Goal: Consume media (video, audio): Consume media (video, audio)

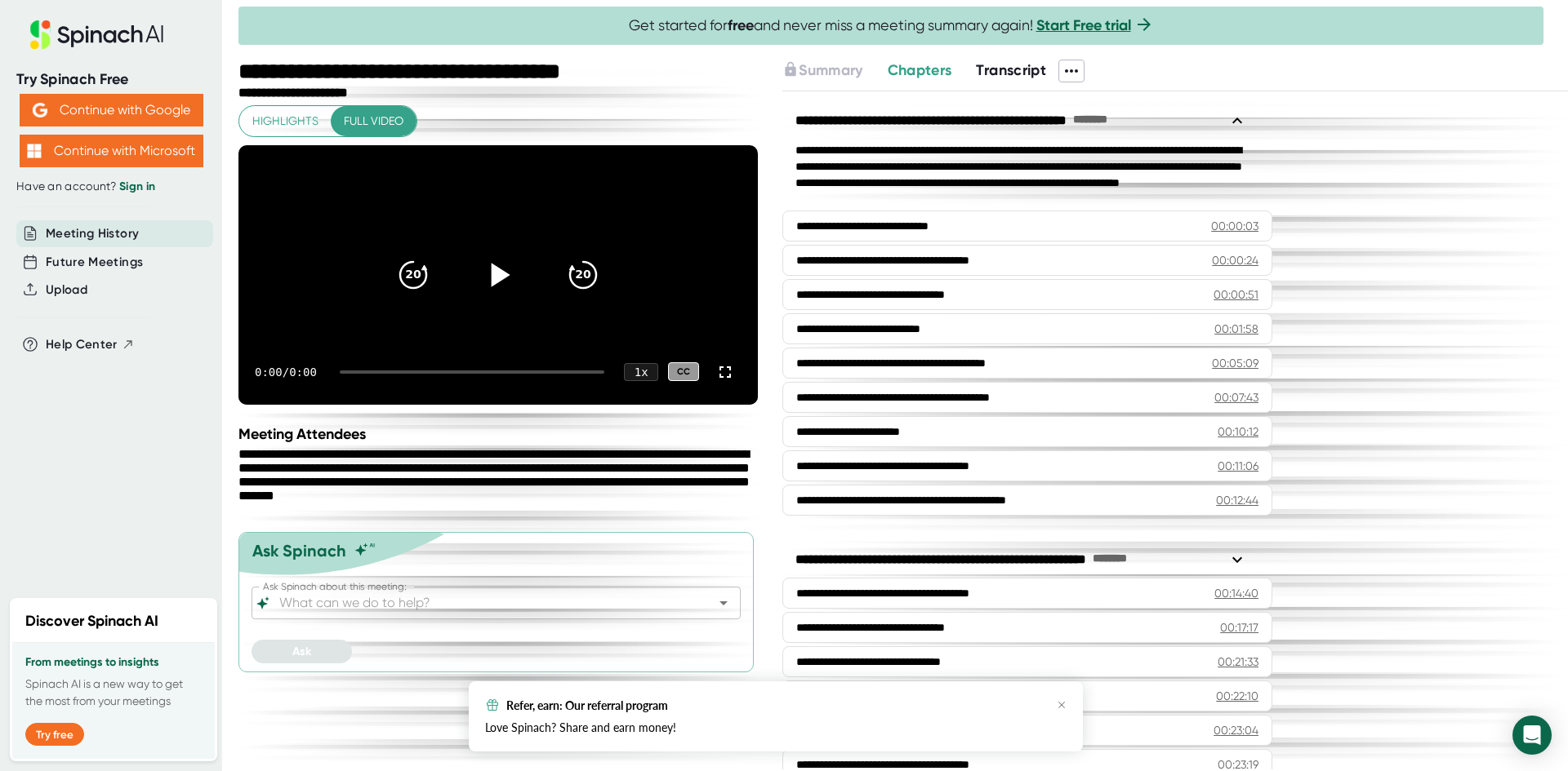
click at [502, 254] on icon at bounding box center [498, 274] width 41 height 40
click at [502, 263] on icon at bounding box center [500, 275] width 19 height 24
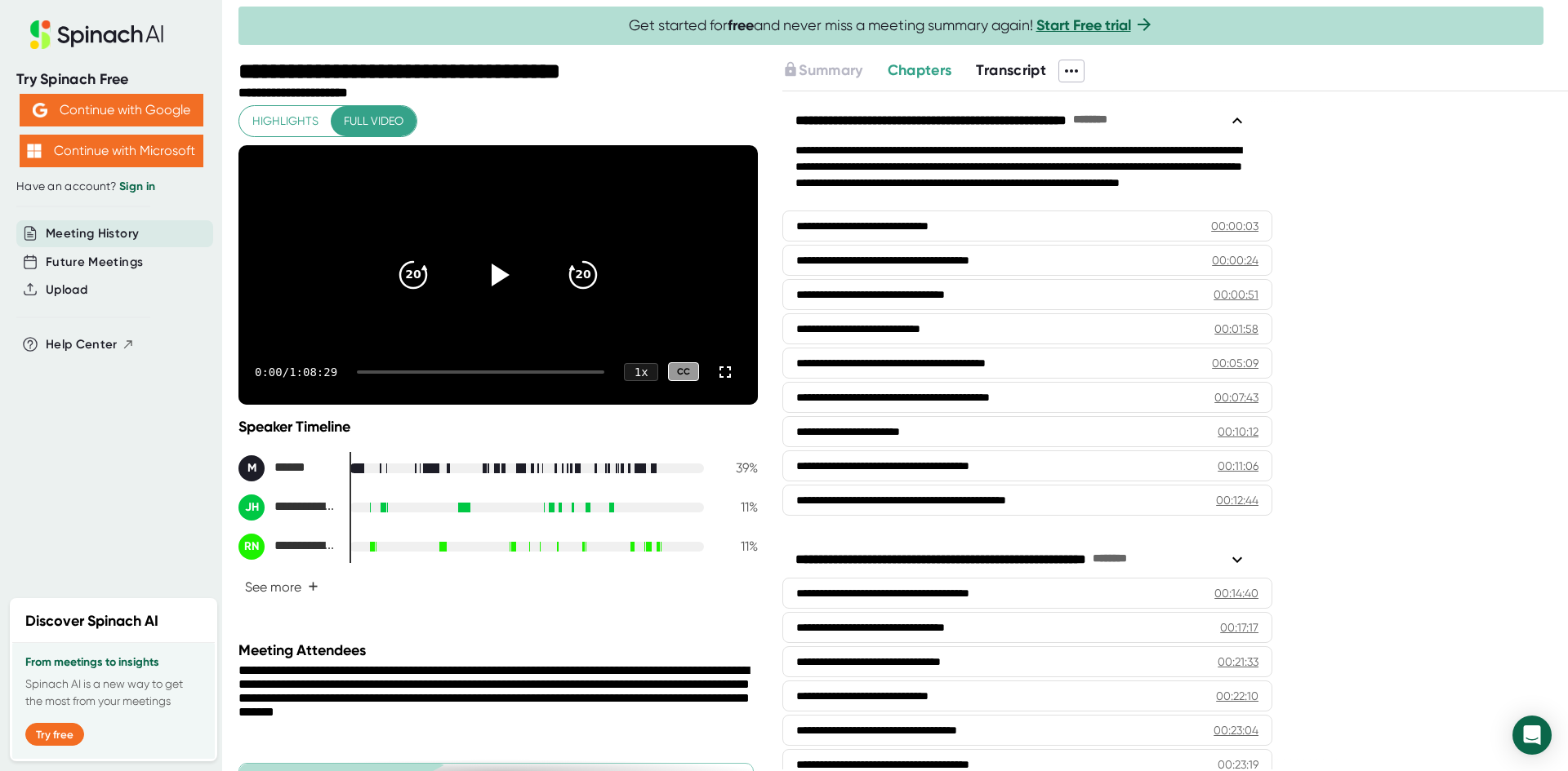
click at [500, 200] on video at bounding box center [498, 275] width 519 height 260
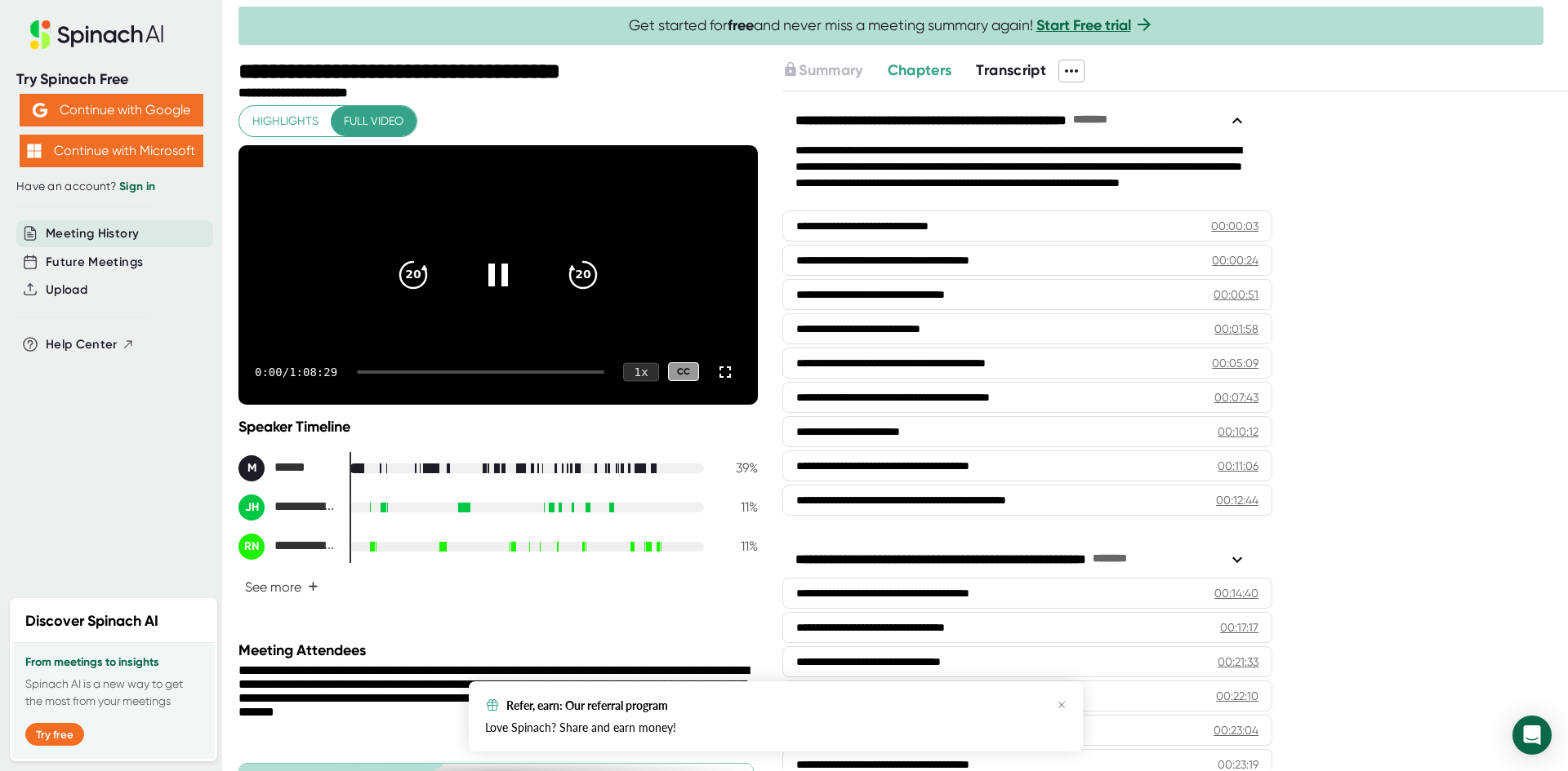
click at [637, 381] on div "1 x" at bounding box center [641, 372] width 36 height 19
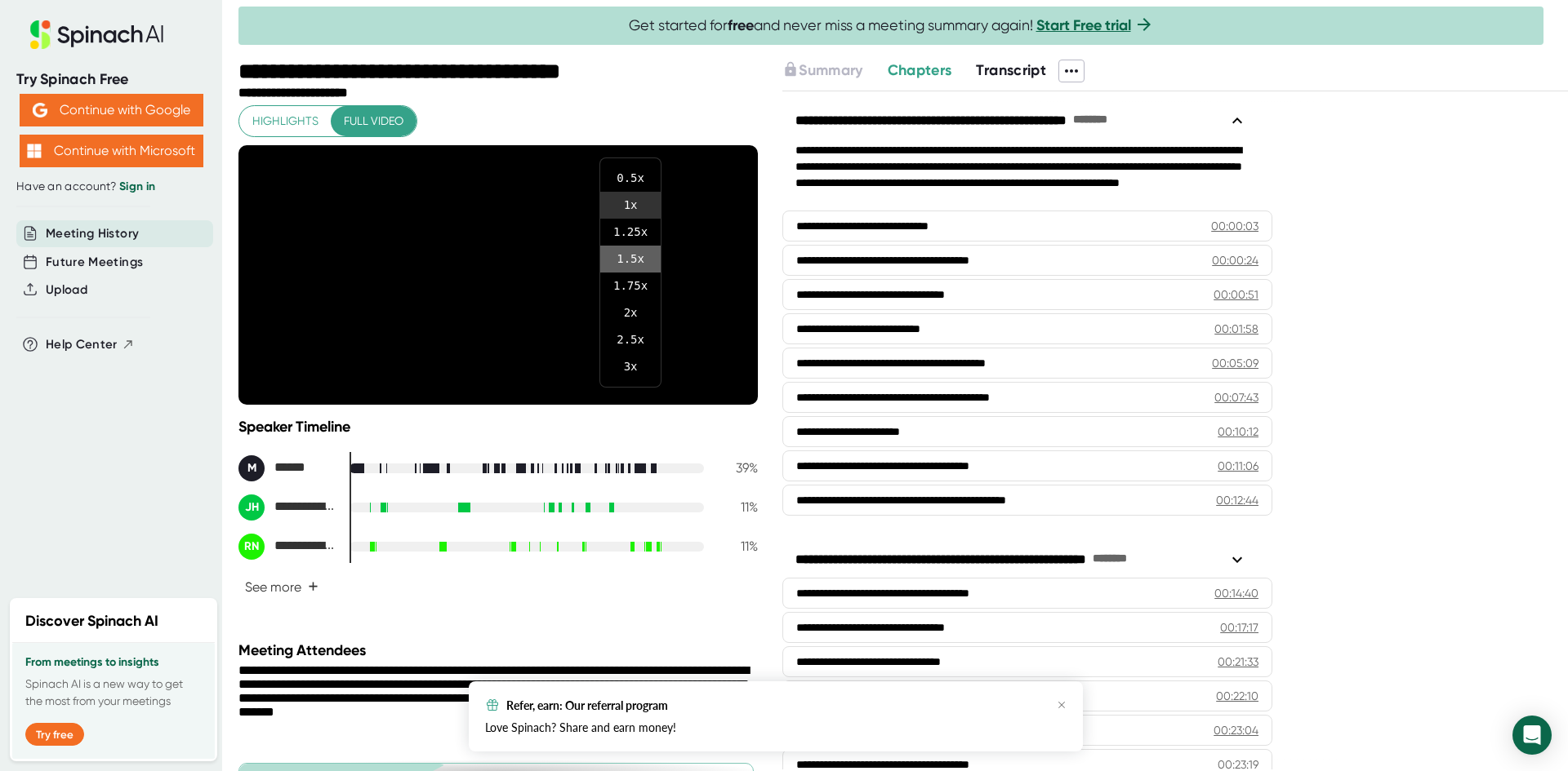
click at [637, 262] on li "1.5 x" at bounding box center [630, 259] width 61 height 27
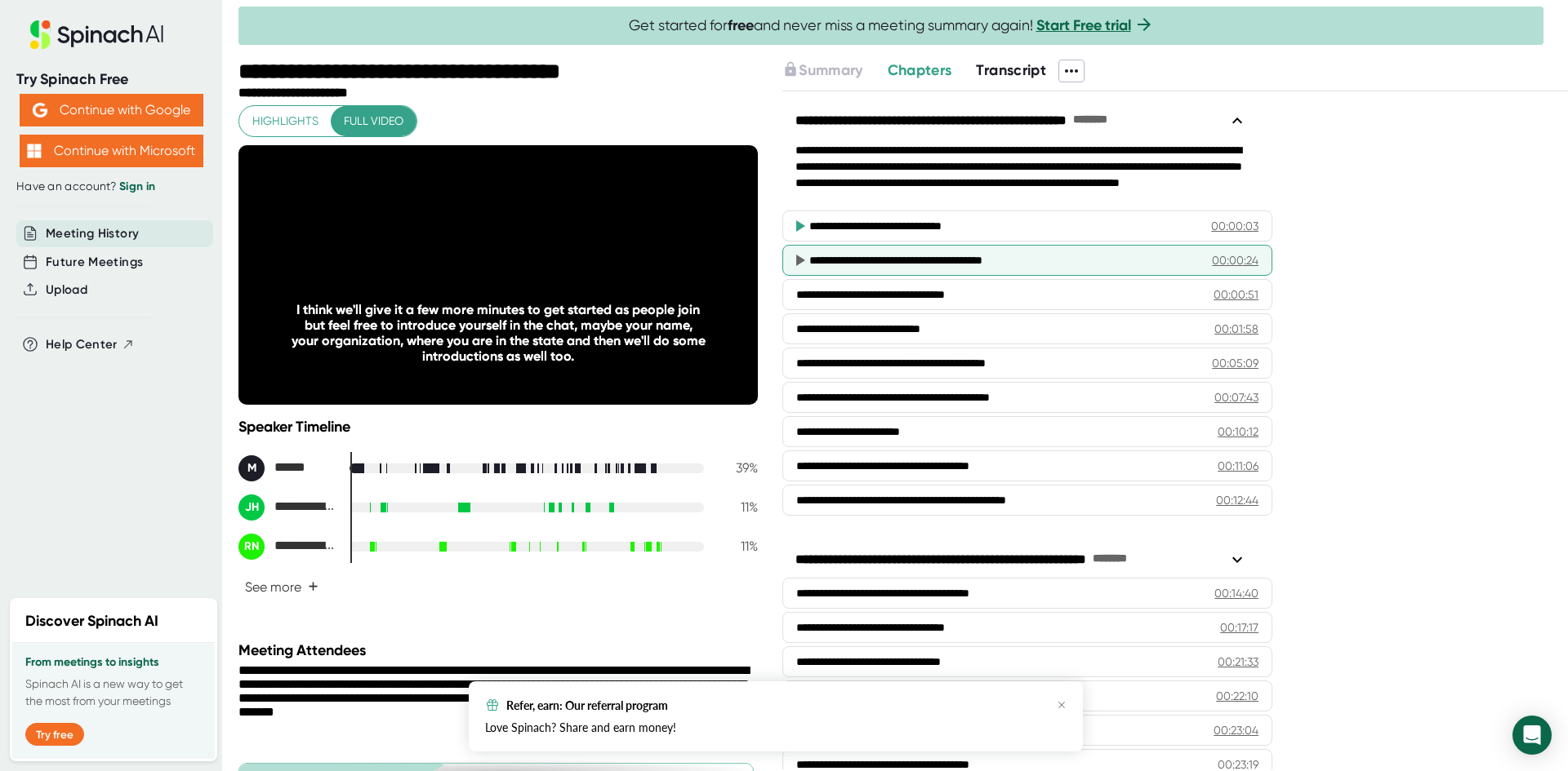
click at [970, 260] on div "**********" at bounding box center [998, 260] width 379 height 16
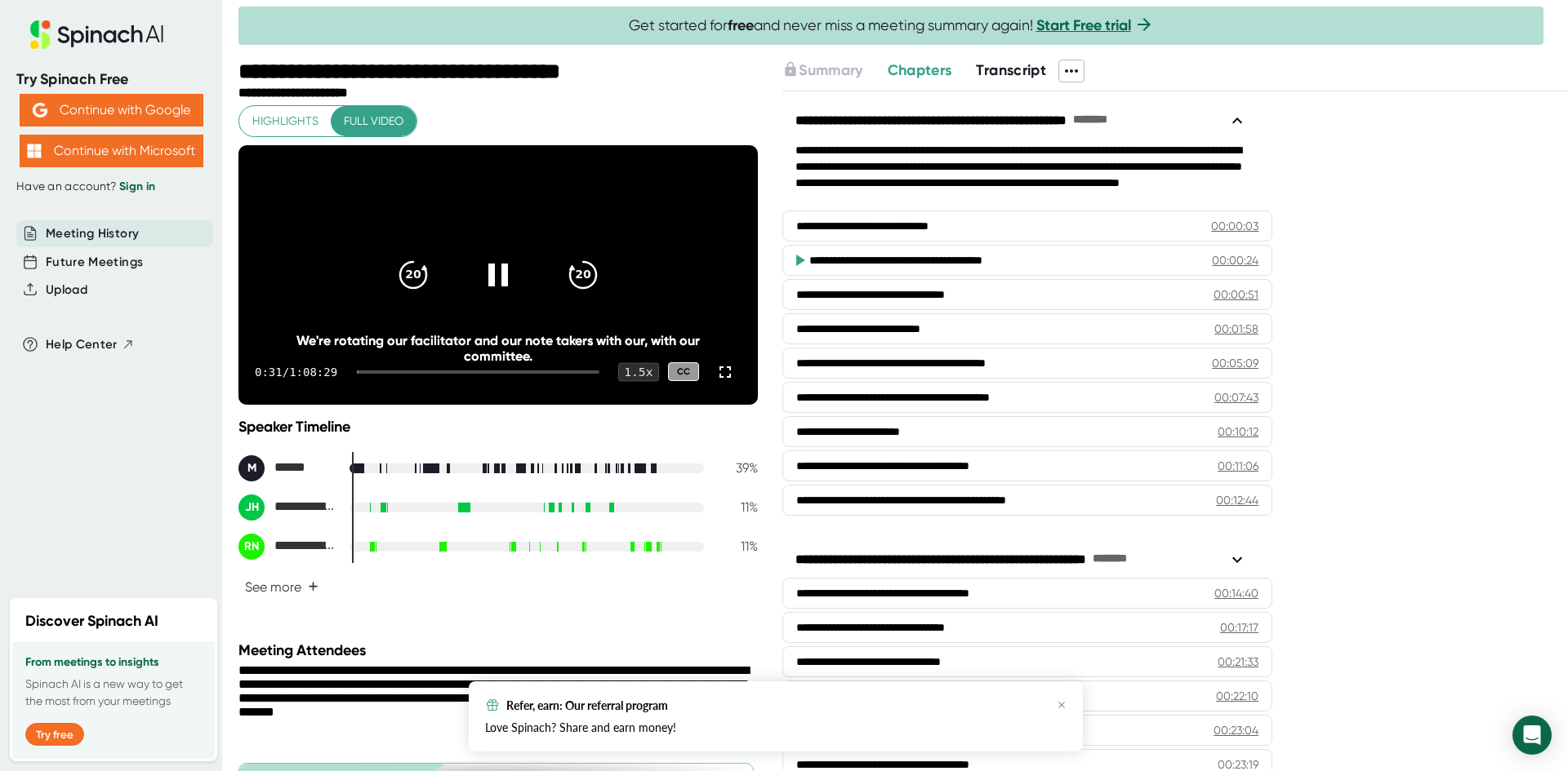
click at [629, 381] on div "1.5 x" at bounding box center [638, 372] width 41 height 19
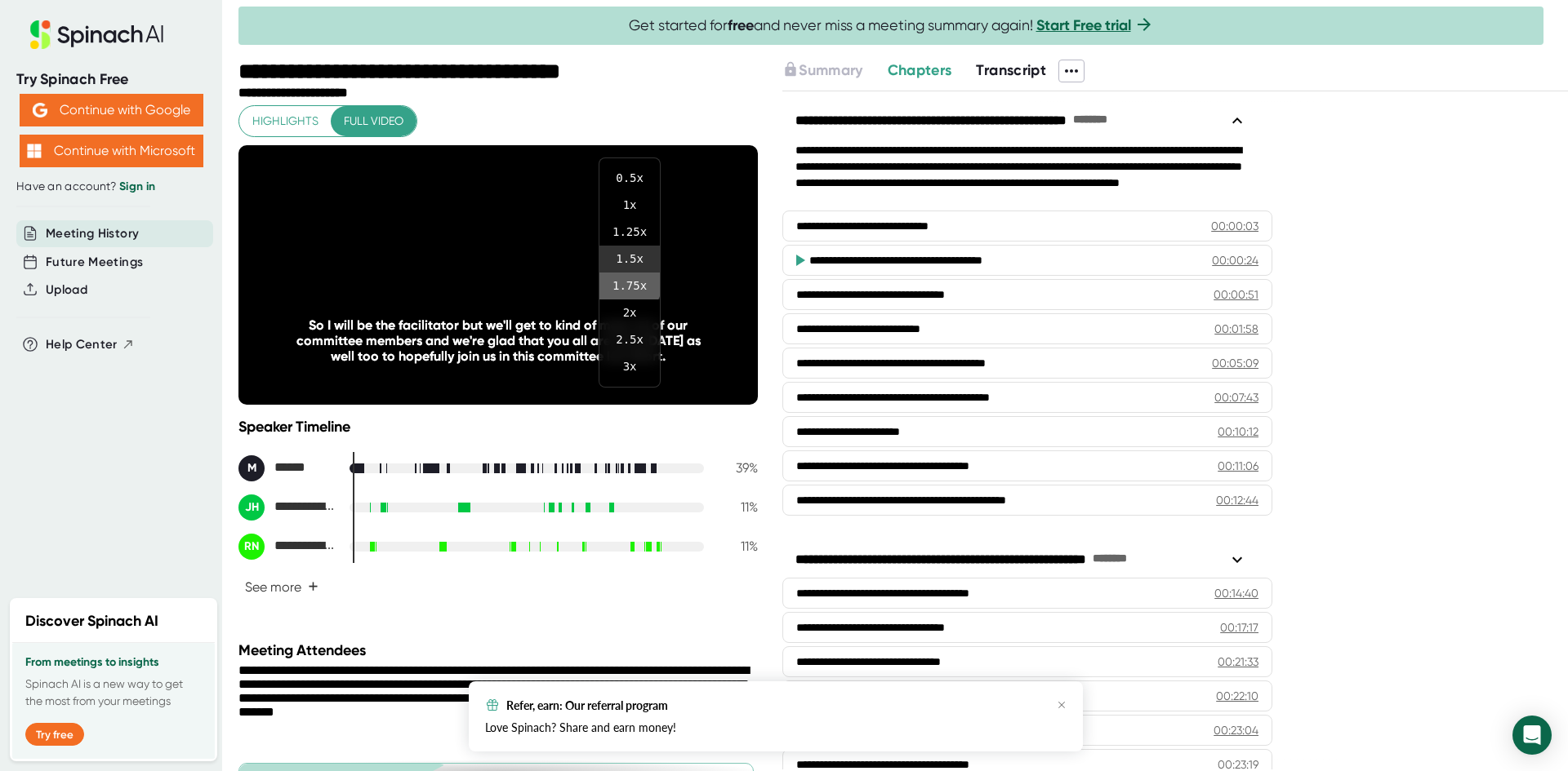
click at [627, 283] on li "1.75 x" at bounding box center [630, 286] width 61 height 27
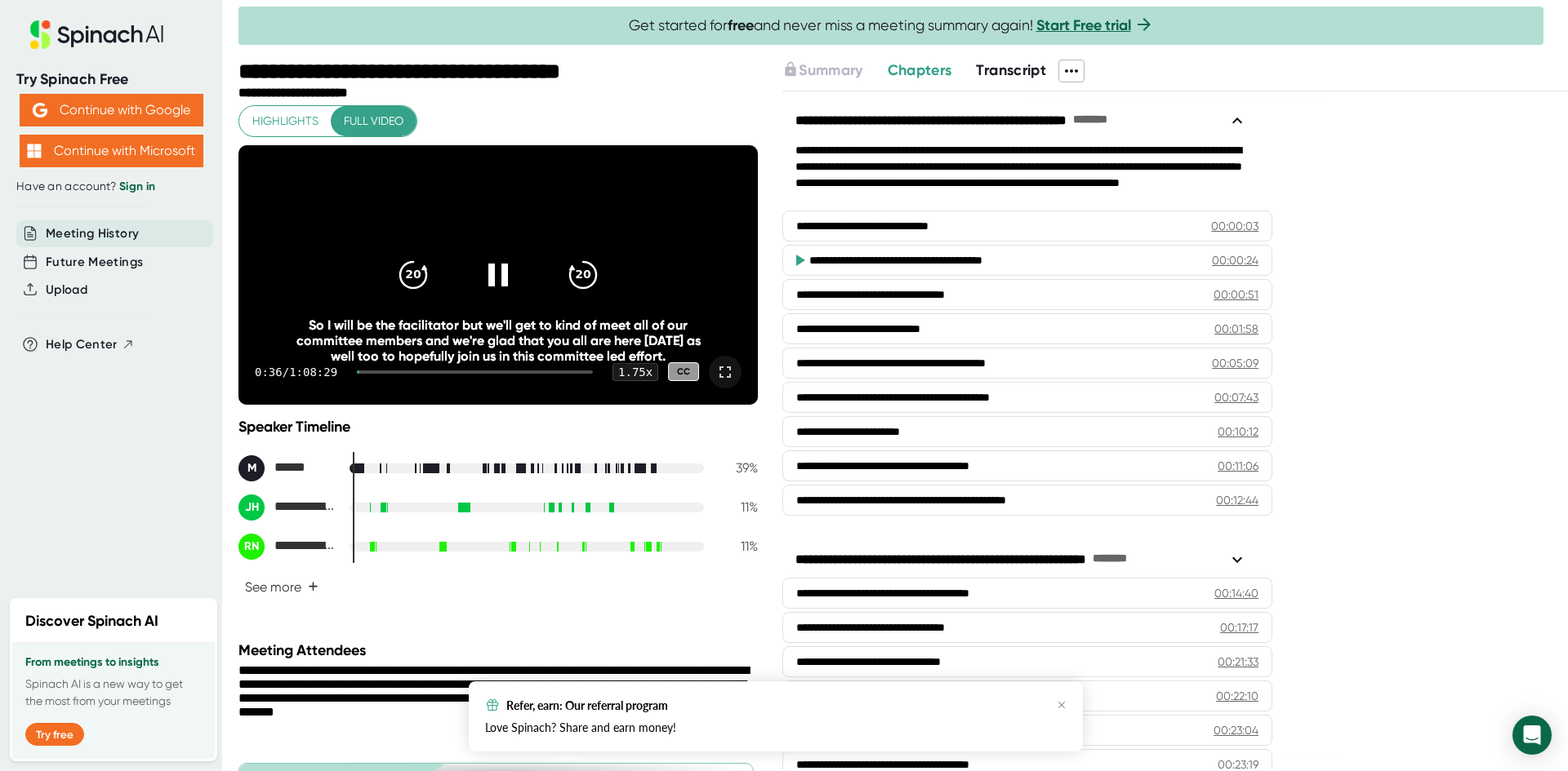
click at [716, 382] on icon at bounding box center [725, 372] width 19 height 19
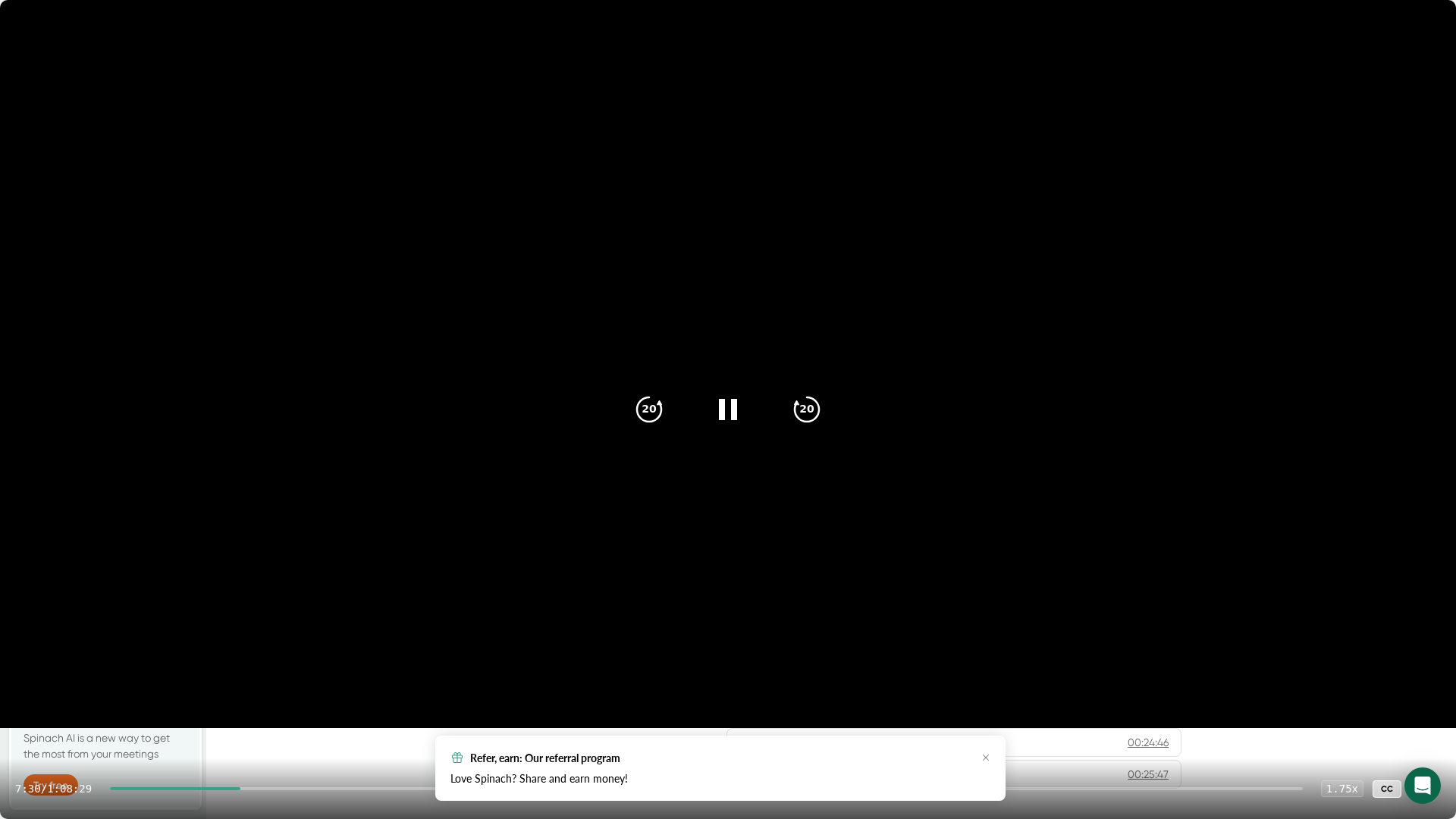
click at [262, 716] on div at bounding box center [706, 788] width 1193 height 3
click at [287, 716] on div at bounding box center [706, 788] width 1193 height 3
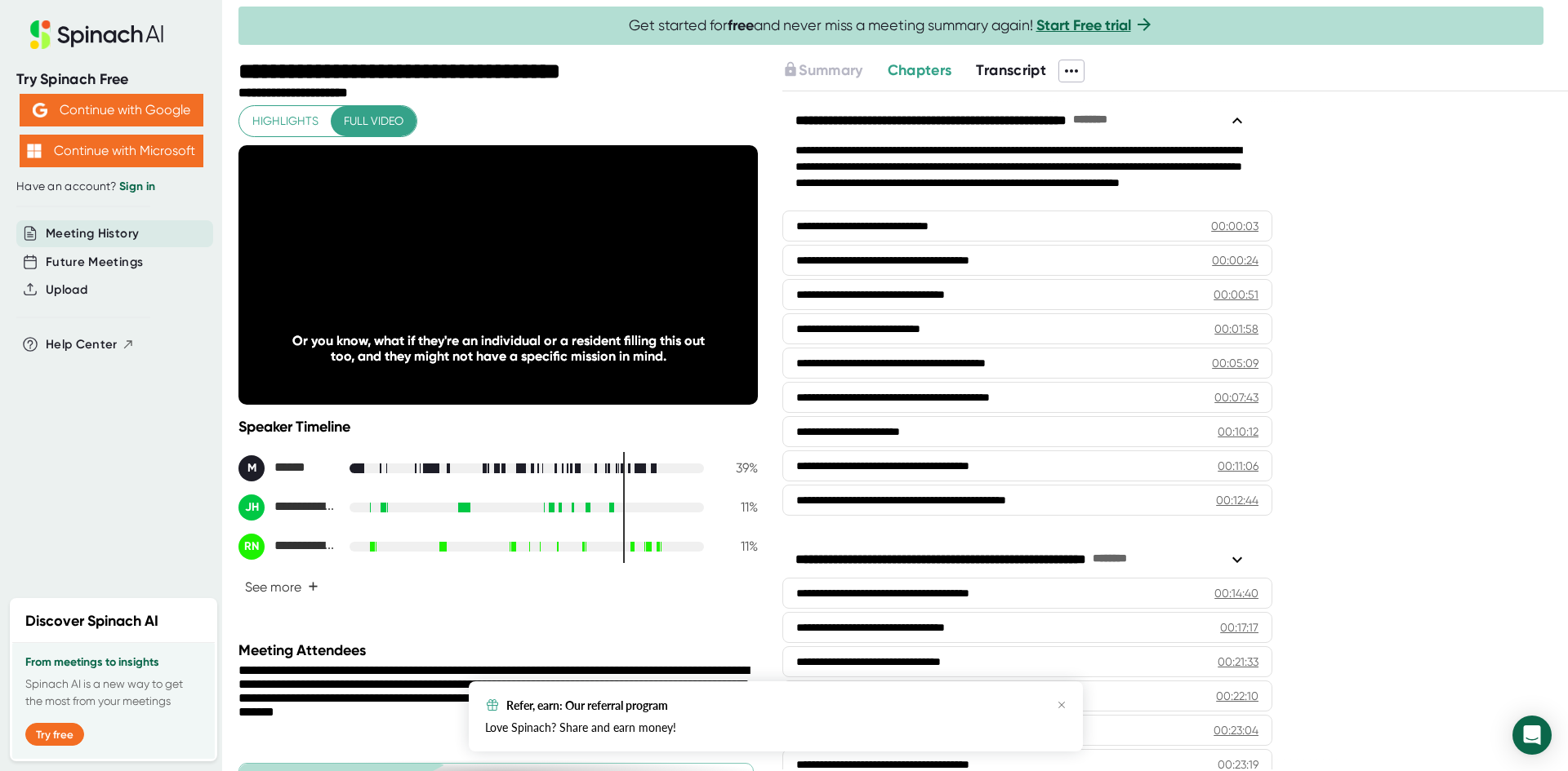
click at [1330, 349] on div "**********" at bounding box center [1175, 430] width 786 height 679
